Goal: Task Accomplishment & Management: Complete application form

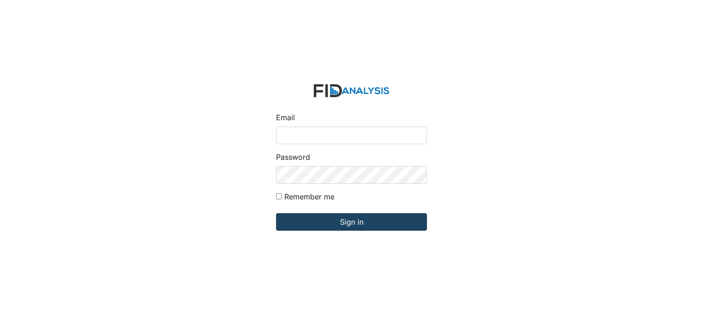
type input "[EMAIL_ADDRESS][DOMAIN_NAME]"
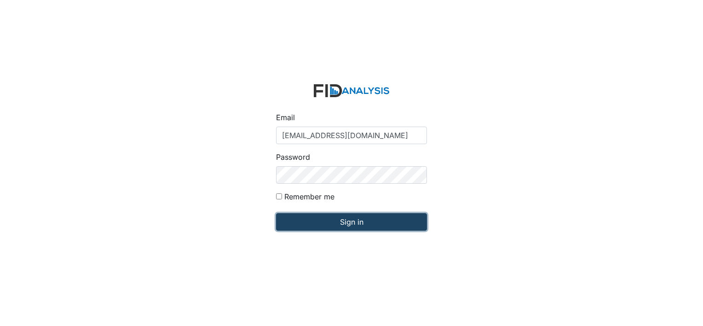
click at [326, 218] on input "Sign in" at bounding box center [351, 221] width 151 height 17
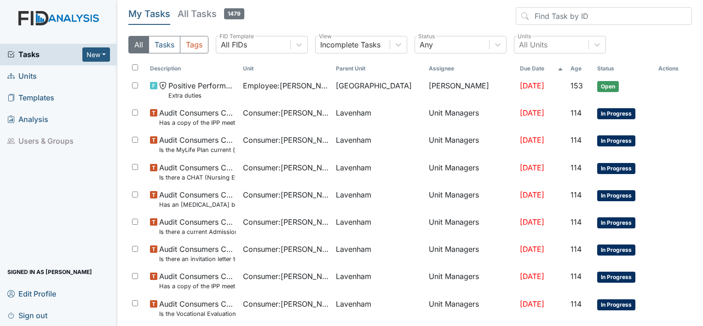
click at [33, 77] on span "Units" at bounding box center [21, 76] width 29 height 14
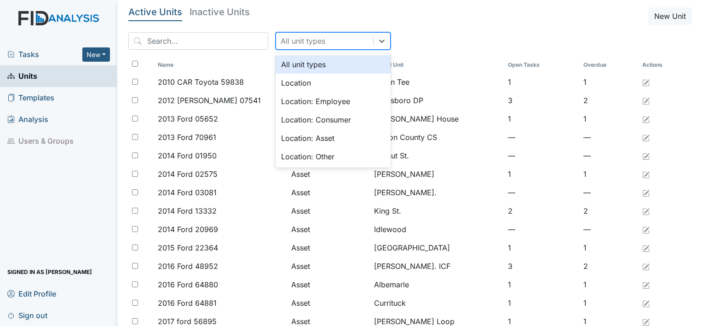
click at [276, 34] on div "All unit types" at bounding box center [324, 41] width 97 height 17
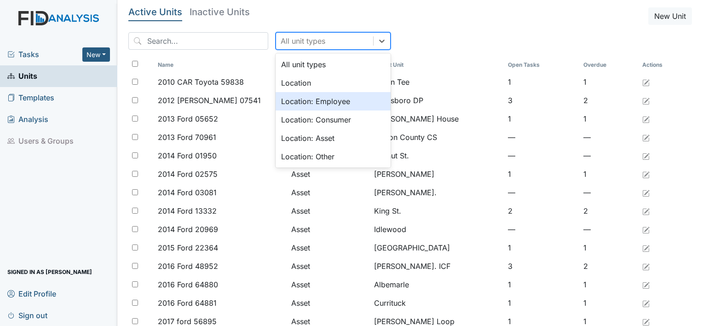
click at [287, 96] on div "Location: Employee" at bounding box center [333, 101] width 115 height 18
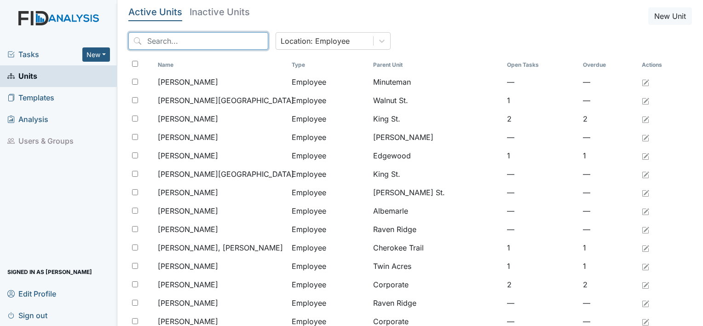
click at [211, 43] on input "search" at bounding box center [198, 40] width 140 height 17
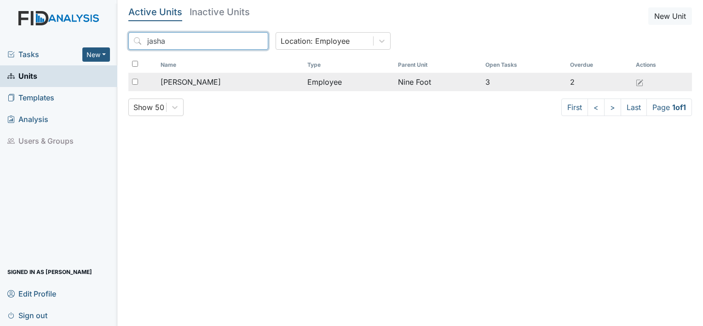
type input "jasha"
click at [181, 80] on span "Hopkins, Jashayla" at bounding box center [191, 81] width 60 height 11
click at [133, 82] on input "checkbox" at bounding box center [135, 82] width 6 height 6
checkbox input "true"
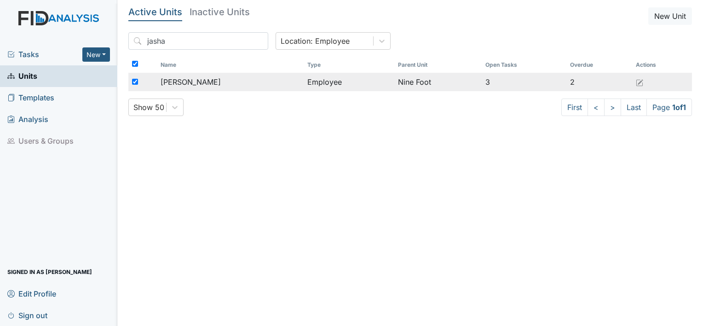
checkbox input "true"
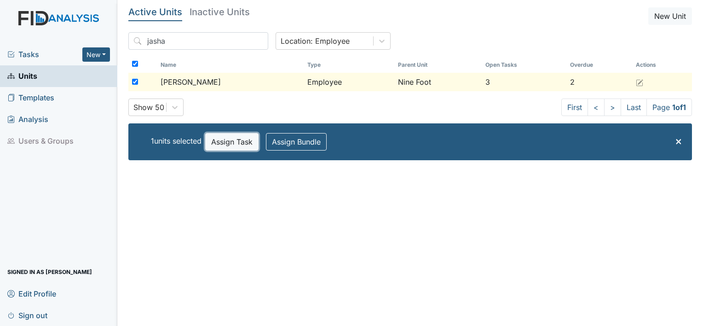
click at [241, 138] on button "Assign Task" at bounding box center [231, 141] width 53 height 17
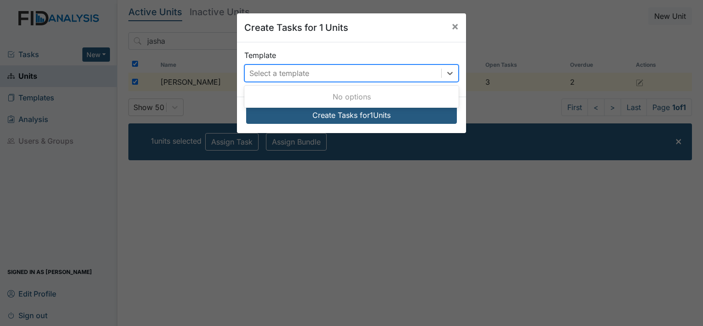
click at [334, 71] on div "Select a template" at bounding box center [343, 73] width 196 height 17
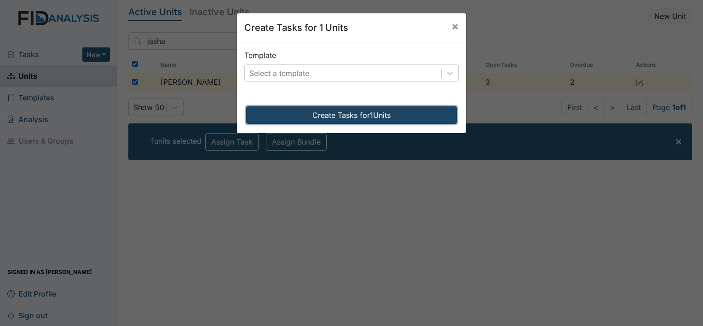
click at [337, 113] on button "Create Tasks for 1 Units" at bounding box center [351, 114] width 211 height 17
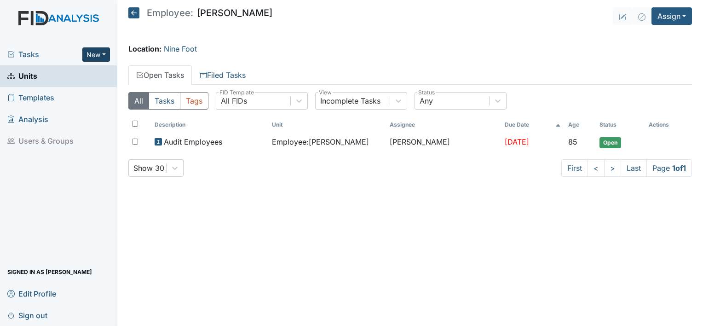
click at [98, 54] on button "New" at bounding box center [96, 54] width 28 height 14
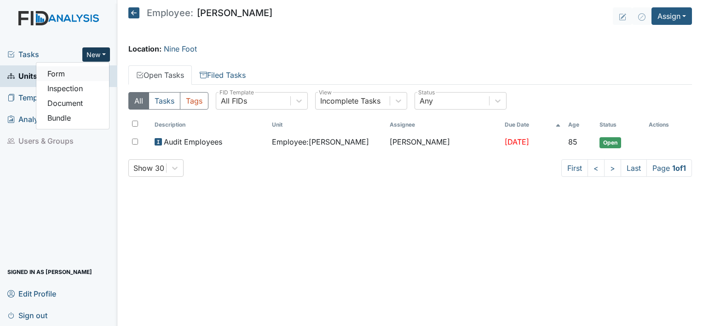
click at [63, 74] on link "Form" at bounding box center [72, 73] width 73 height 15
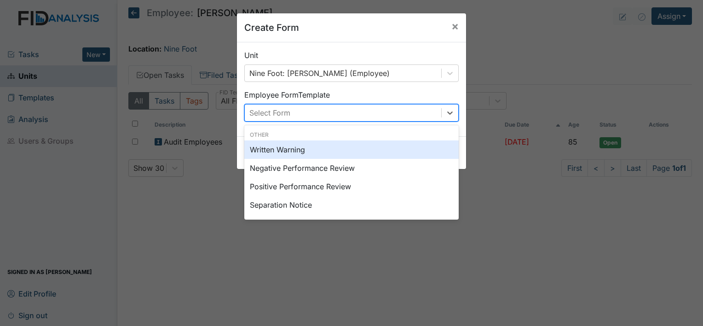
click at [274, 109] on div "Select Form" at bounding box center [269, 112] width 41 height 11
click at [276, 149] on div "Written Warning" at bounding box center [351, 149] width 214 height 18
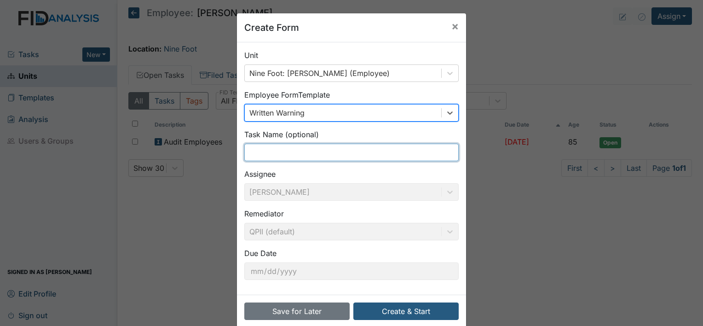
click at [274, 147] on input "text" at bounding box center [351, 152] width 214 height 17
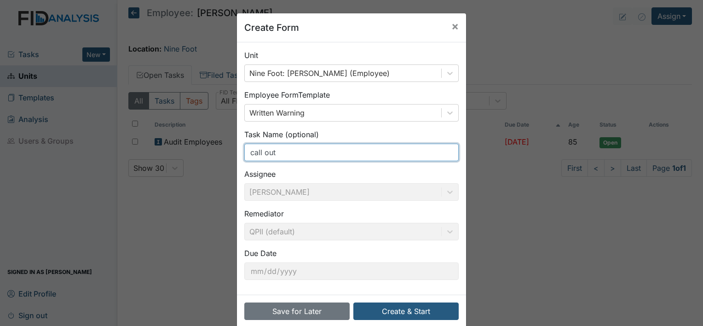
type input "Call out"
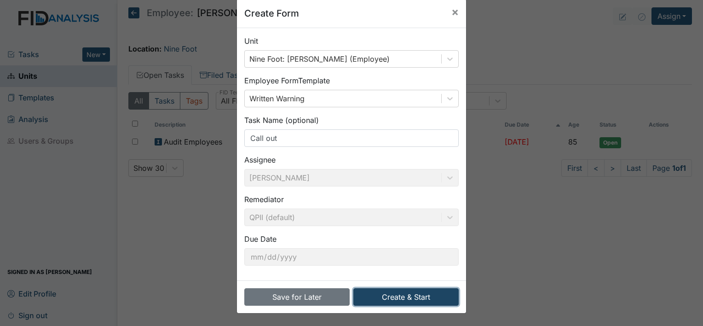
click at [388, 294] on button "Create & Start" at bounding box center [405, 296] width 105 height 17
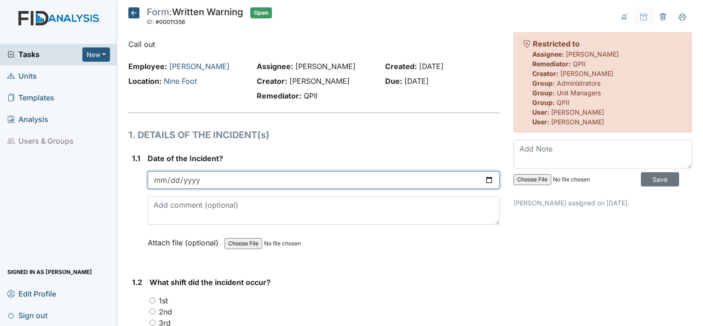
click at [254, 177] on input "date" at bounding box center [324, 179] width 352 height 17
click at [486, 181] on input "date" at bounding box center [324, 179] width 352 height 17
type input "[DATE]"
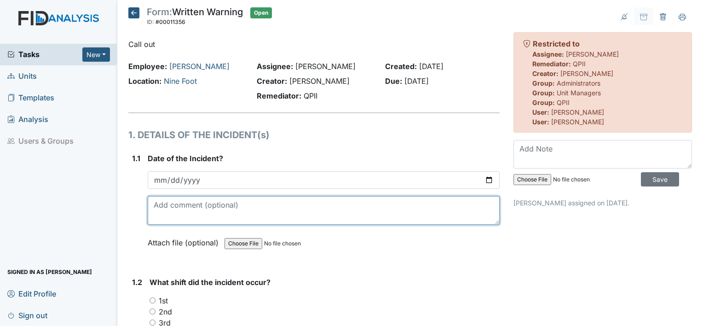
click at [192, 217] on textarea at bounding box center [324, 210] width 352 height 29
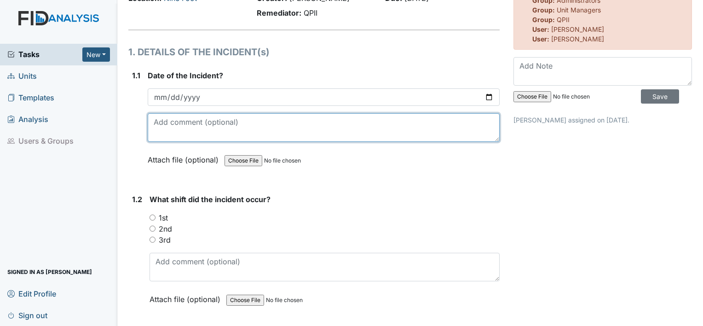
scroll to position [86, 0]
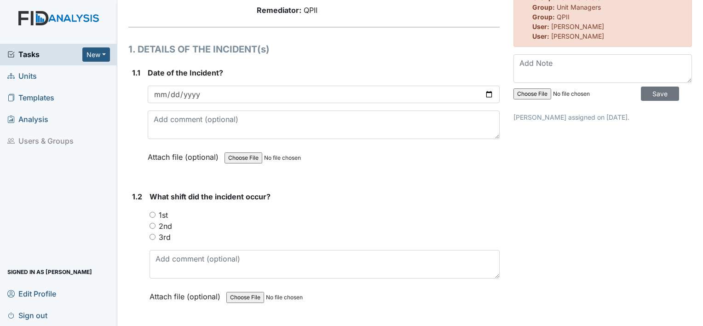
click at [165, 216] on label "1st" at bounding box center [163, 214] width 9 height 11
click at [155, 216] on input "1st" at bounding box center [152, 215] width 6 height 6
radio input "true"
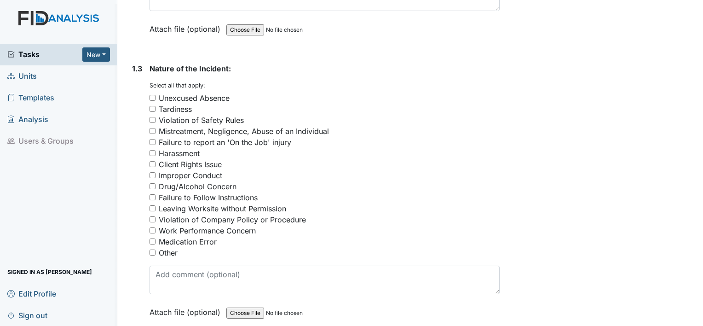
scroll to position [353, 0]
click at [212, 95] on div "Unexcused Absence" at bounding box center [194, 97] width 71 height 11
click at [155, 95] on input "Unexcused Absence" at bounding box center [152, 97] width 6 height 6
checkbox input "true"
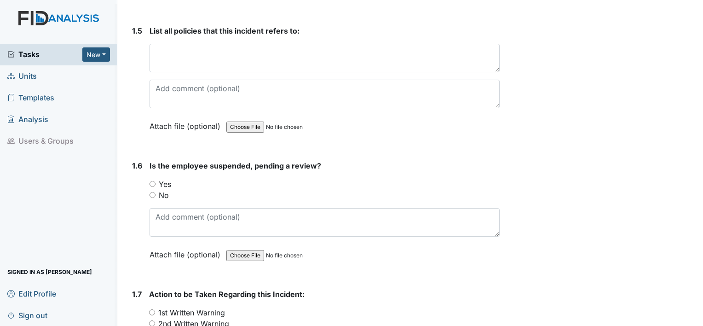
scroll to position [772, 0]
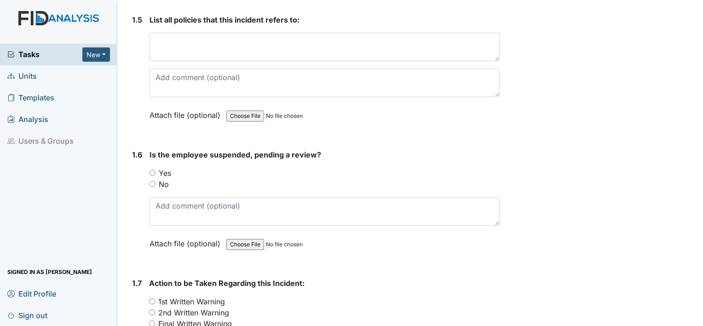
click at [165, 182] on label "No" at bounding box center [164, 183] width 10 height 11
click at [155, 182] on input "No" at bounding box center [152, 184] width 6 height 6
radio input "true"
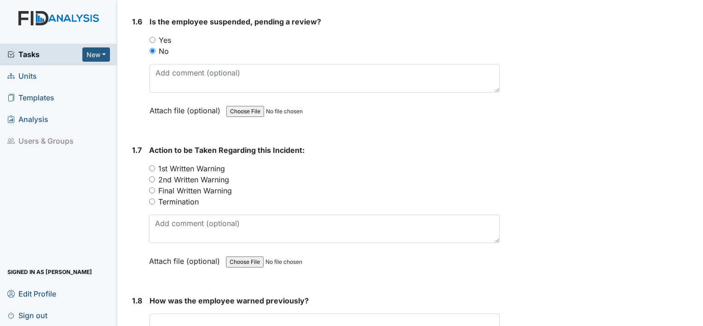
scroll to position [907, 0]
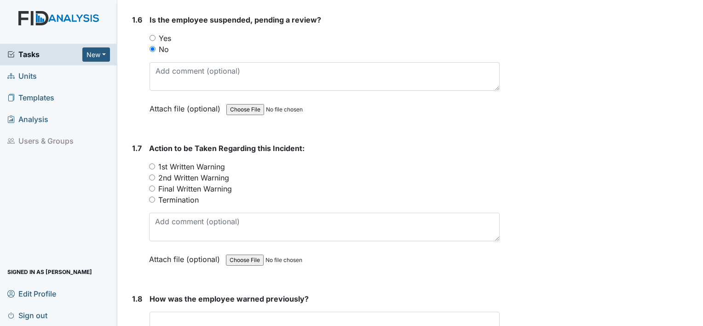
click at [220, 166] on label "1st Written Warning" at bounding box center [191, 166] width 67 height 11
click at [155, 166] on input "1st Written Warning" at bounding box center [152, 166] width 6 height 6
radio input "true"
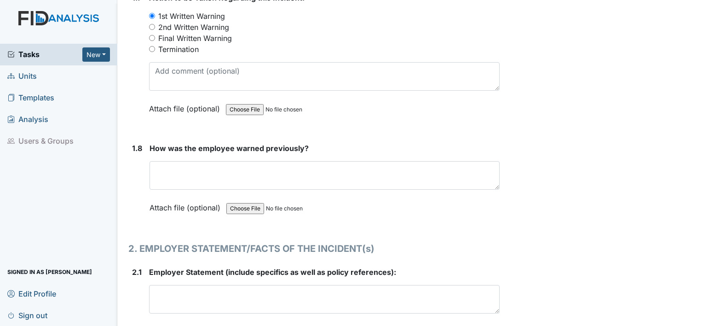
scroll to position [1058, 0]
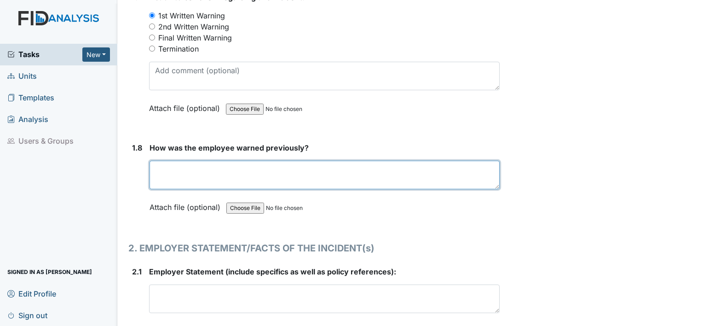
click at [212, 172] on textarea at bounding box center [324, 175] width 350 height 29
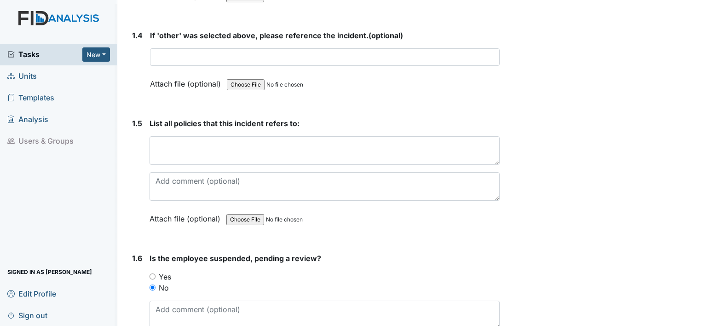
scroll to position [673, 0]
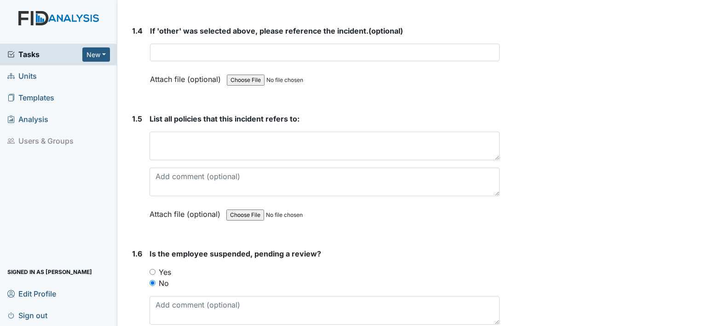
type textarea "employee is aware of her work schedule and that she is responsible for showing …"
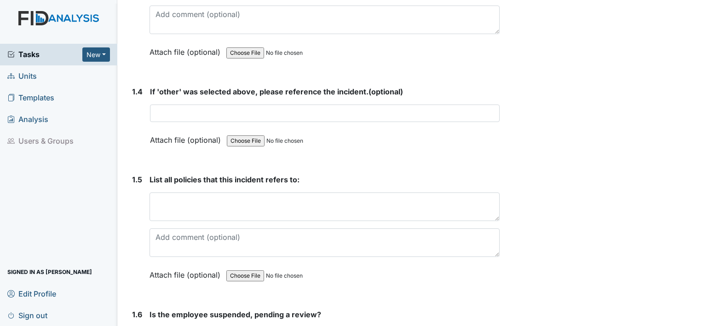
scroll to position [614, 0]
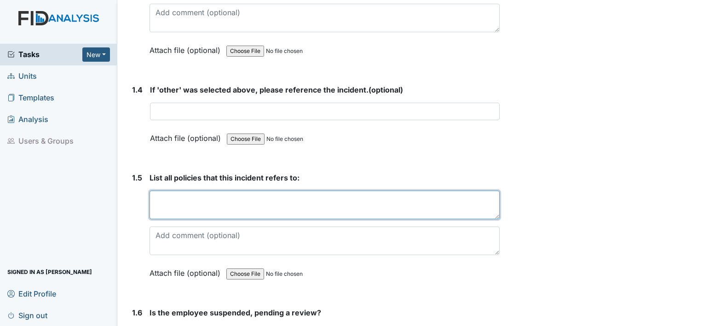
click at [200, 199] on textarea at bounding box center [324, 204] width 350 height 29
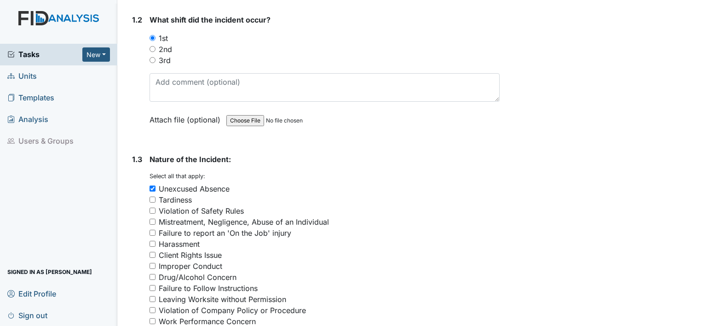
scroll to position [0, 0]
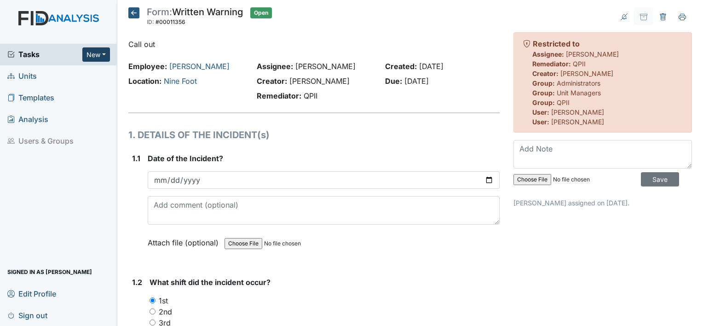
type textarea "attendance"
click at [92, 53] on button "New" at bounding box center [96, 54] width 28 height 14
click at [56, 73] on link "Form" at bounding box center [72, 73] width 73 height 15
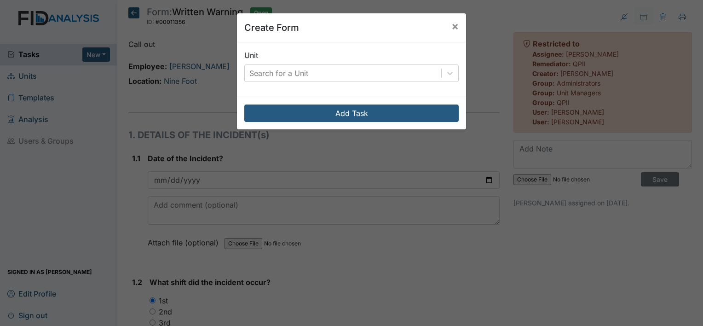
click at [261, 63] on div "Unit Search for a Unit" at bounding box center [351, 66] width 214 height 32
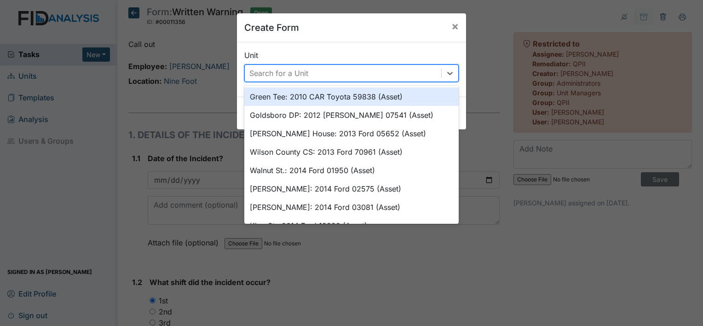
click at [263, 71] on div "Search for a Unit" at bounding box center [278, 73] width 59 height 11
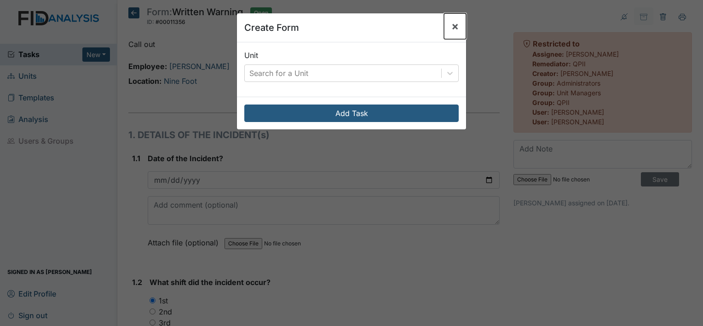
click at [451, 24] on span "×" at bounding box center [454, 25] width 7 height 13
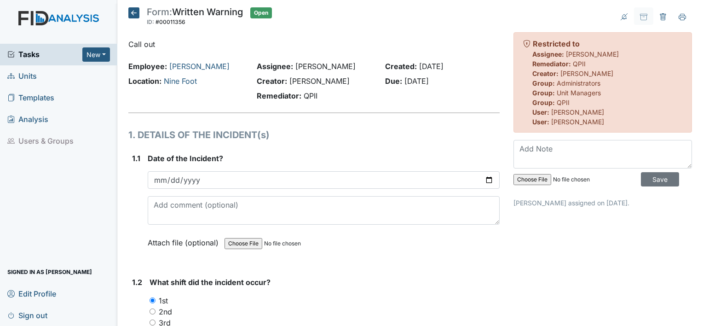
click at [33, 16] on img at bounding box center [58, 27] width 117 height 33
click at [26, 78] on span "Units" at bounding box center [21, 76] width 29 height 14
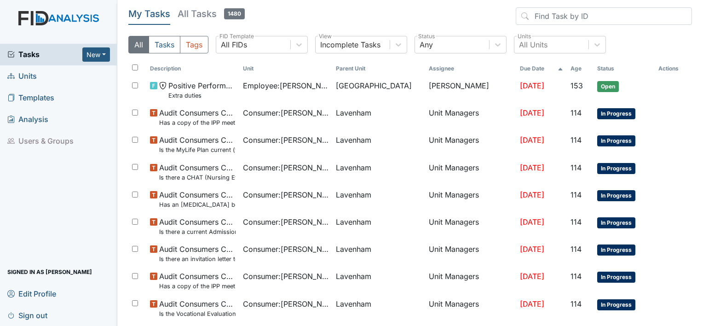
click at [31, 79] on span "Units" at bounding box center [21, 76] width 29 height 14
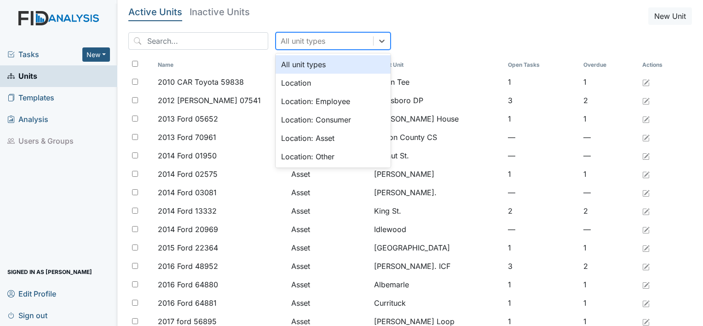
click at [292, 40] on div "All unit types" at bounding box center [303, 40] width 45 height 11
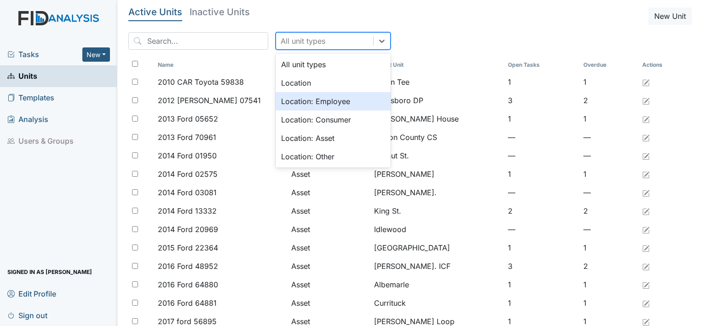
click at [287, 101] on div "Location: Employee" at bounding box center [333, 101] width 115 height 18
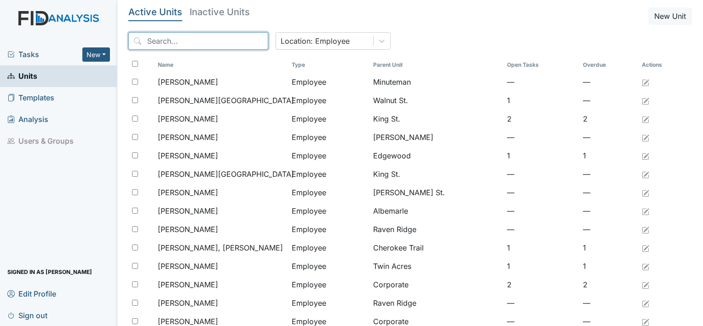
click at [192, 38] on input "search" at bounding box center [198, 40] width 140 height 17
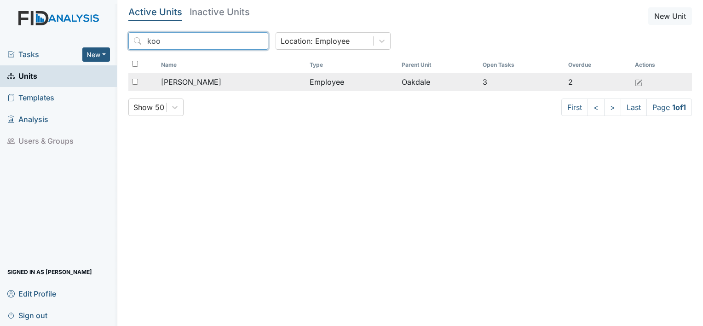
type input "koo"
click at [181, 80] on span "[PERSON_NAME]" at bounding box center [191, 81] width 60 height 11
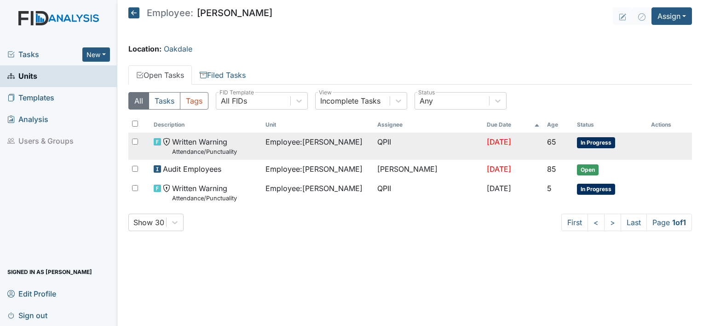
click at [298, 144] on span "Employee : [PERSON_NAME]" at bounding box center [313, 141] width 97 height 11
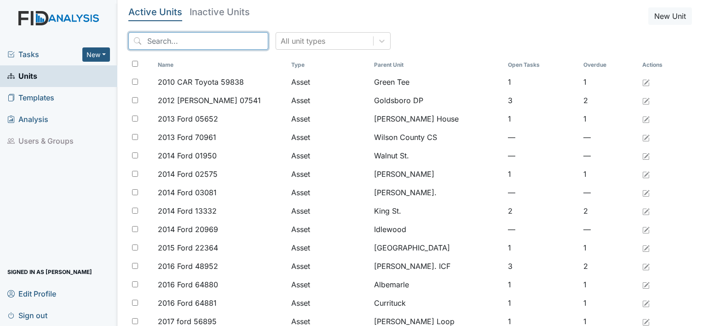
click at [203, 40] on input "search" at bounding box center [198, 40] width 140 height 17
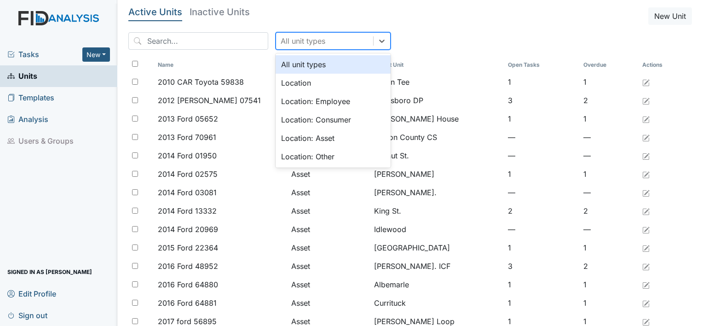
click at [295, 41] on div "All unit types" at bounding box center [303, 40] width 45 height 11
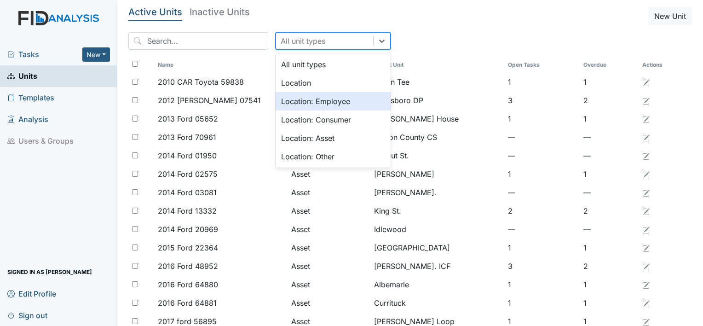
click at [291, 99] on div "Location: Employee" at bounding box center [333, 101] width 115 height 18
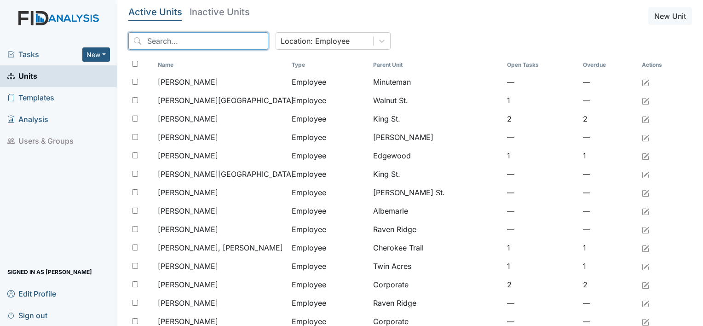
click at [199, 41] on input "search" at bounding box center [198, 40] width 140 height 17
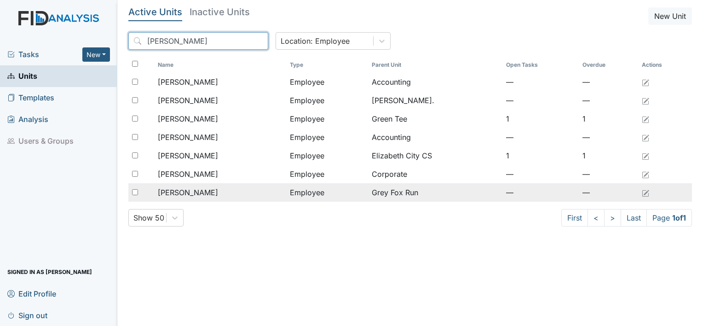
type input "kim"
click at [250, 190] on div "Rector, Kimberly" at bounding box center [220, 192] width 125 height 11
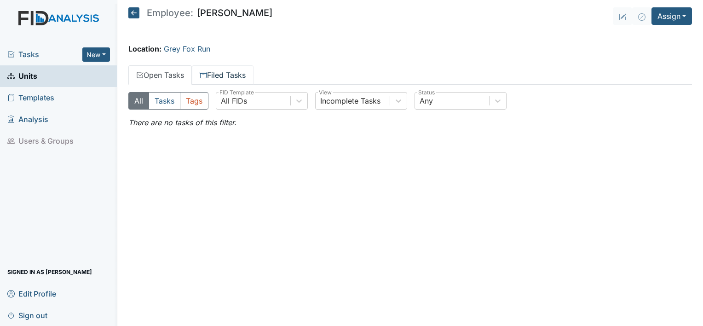
click at [229, 70] on link "Filed Tasks" at bounding box center [223, 74] width 62 height 19
click at [171, 76] on link "Open Tasks" at bounding box center [159, 74] width 63 height 19
click at [672, 21] on button "Assign" at bounding box center [671, 15] width 40 height 17
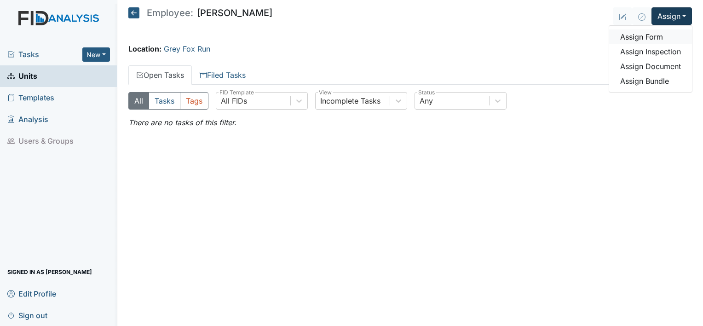
click at [653, 41] on link "Assign Form" at bounding box center [650, 36] width 83 height 15
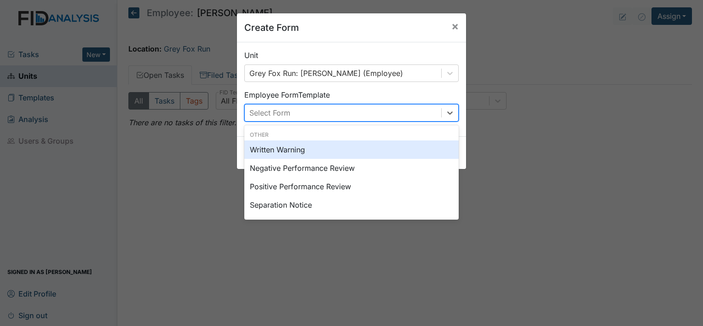
click at [422, 119] on div "Select Form" at bounding box center [343, 112] width 196 height 17
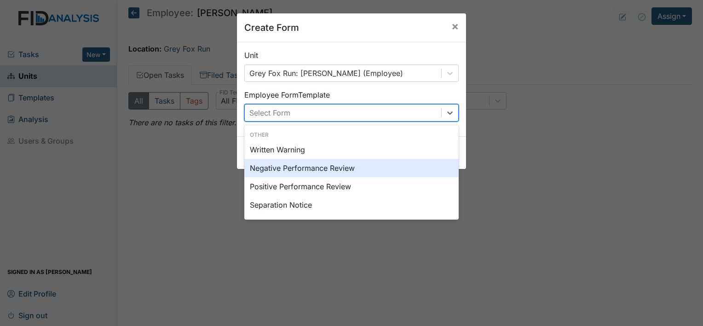
click at [327, 167] on div "Negative Performance Review" at bounding box center [351, 168] width 214 height 18
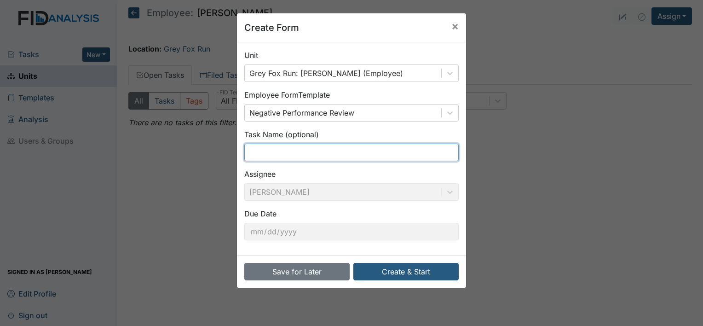
click at [315, 151] on input "text" at bounding box center [351, 152] width 214 height 17
type input "No call no show"
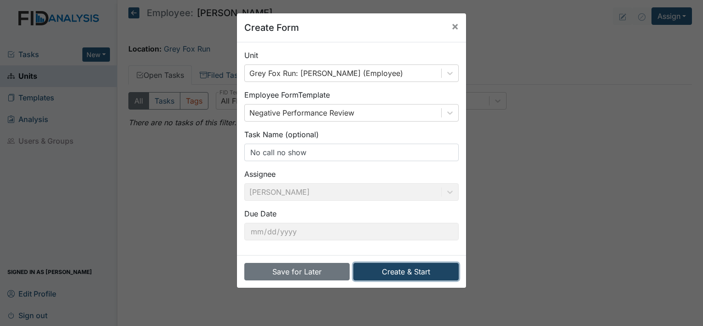
click at [390, 267] on button "Create & Start" at bounding box center [405, 271] width 105 height 17
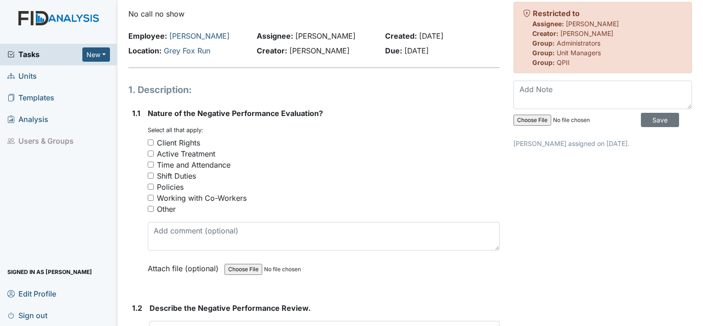
scroll to position [33, 0]
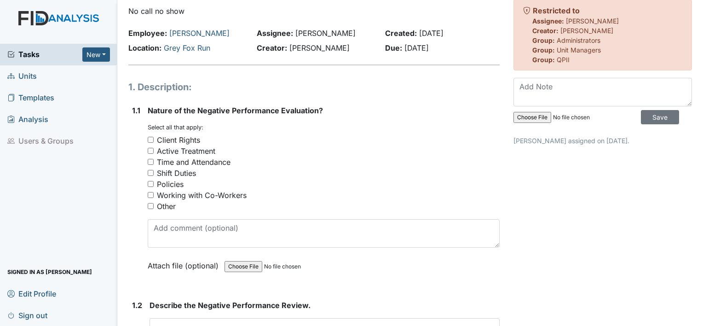
click at [224, 160] on div "Time and Attendance" at bounding box center [194, 161] width 74 height 11
click at [154, 160] on input "Time and Attendance" at bounding box center [151, 162] width 6 height 6
checkbox input "true"
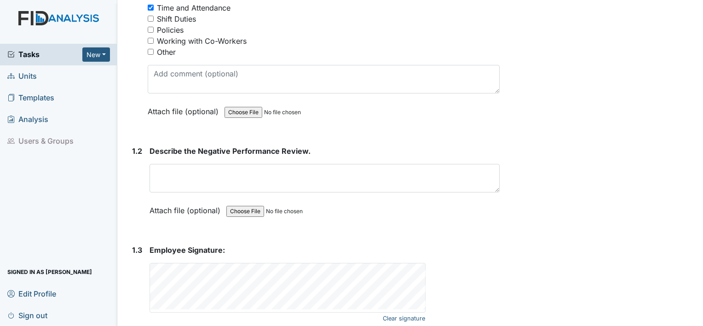
scroll to position [188, 0]
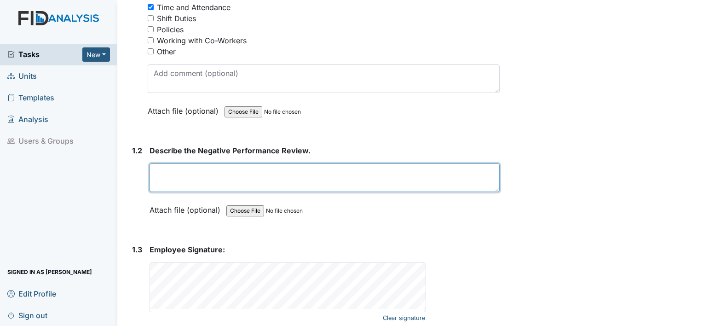
click at [276, 171] on textarea at bounding box center [324, 177] width 350 height 29
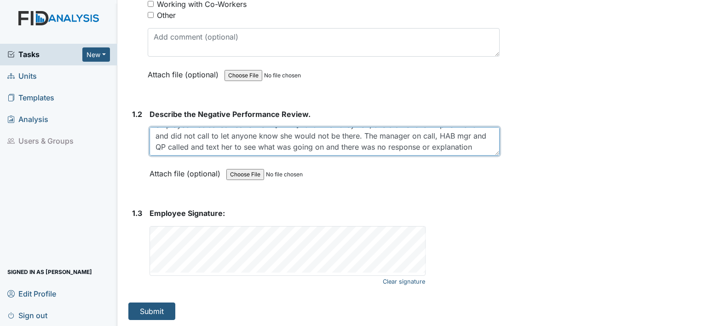
scroll to position [0, 0]
click at [159, 136] on textarea "employee was scheduled to work 9.13.25 1st shift at Grey Fox; she did not show …" at bounding box center [324, 141] width 350 height 29
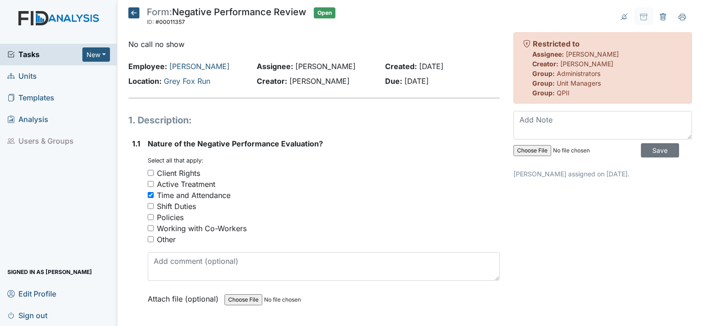
type textarea "Employee was scheduled to work 9.13.25 1st shift at Grey Fox; she did not show …"
click at [137, 10] on icon at bounding box center [133, 12] width 11 height 11
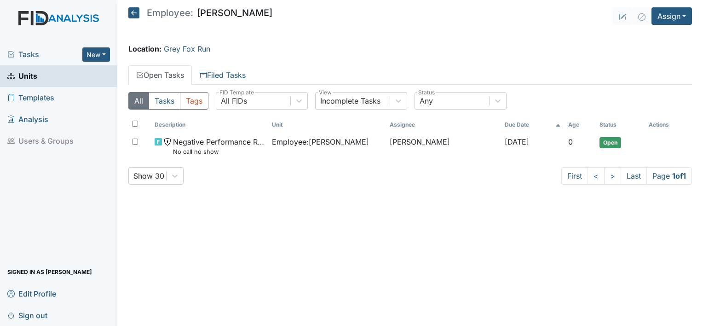
click at [134, 11] on icon at bounding box center [133, 12] width 11 height 11
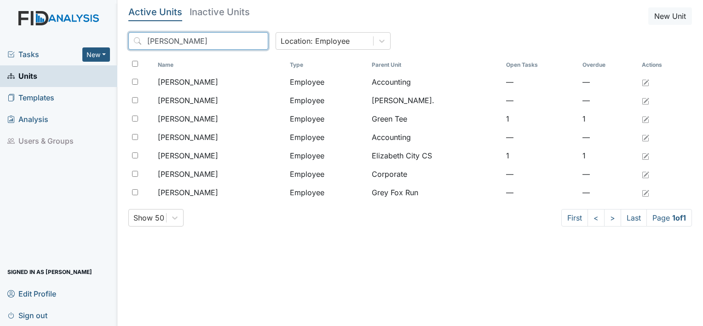
click at [241, 41] on input "kim" at bounding box center [198, 40] width 140 height 17
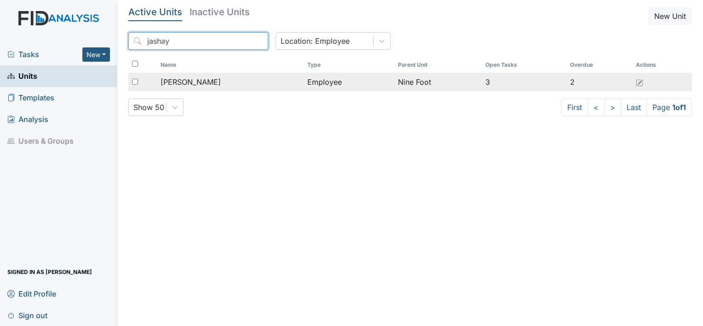
type input "jashay"
click at [169, 82] on span "[PERSON_NAME]" at bounding box center [191, 81] width 60 height 11
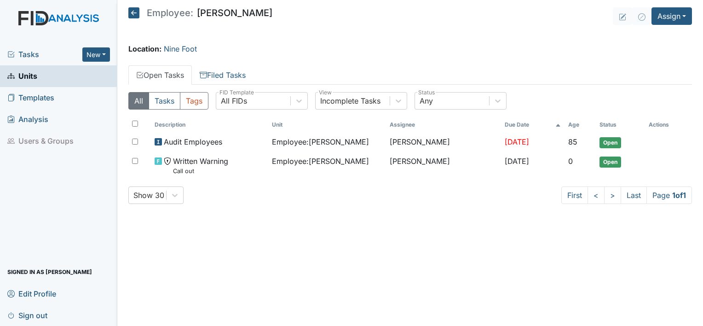
click at [132, 14] on icon at bounding box center [133, 12] width 11 height 11
